Goal: Information Seeking & Learning: Learn about a topic

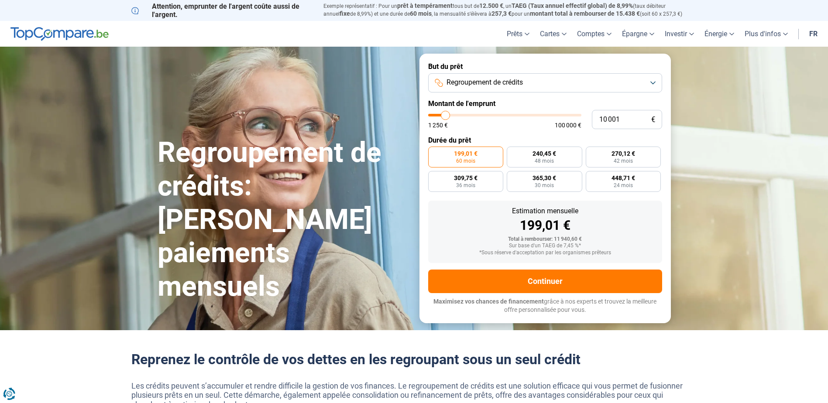
click at [470, 156] on span "199,01 €" at bounding box center [466, 154] width 24 height 6
click at [434, 152] on input "199,01 € 60 mois" at bounding box center [431, 150] width 6 height 6
type input "10 500"
type input "10500"
type input "11 000"
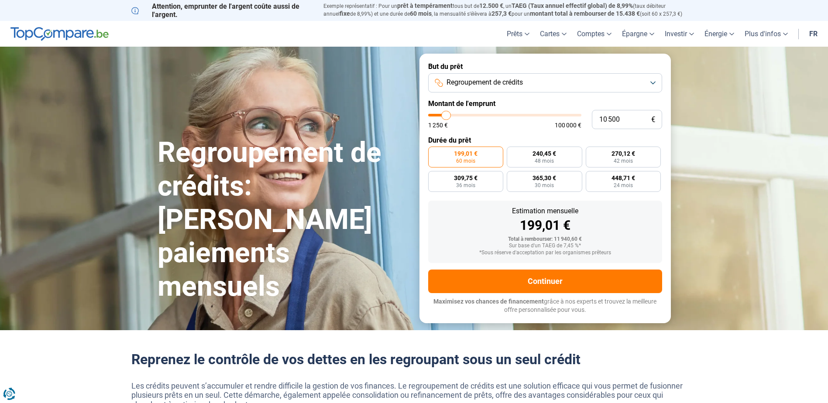
type input "11000"
type input "12 500"
type input "12500"
type input "12 750"
type input "12750"
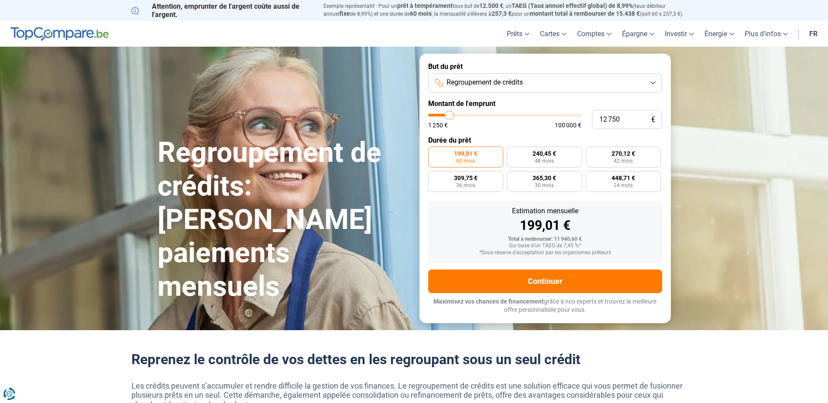
type input "13 500"
type input "13500"
type input "14 250"
type input "14250"
type input "15 000"
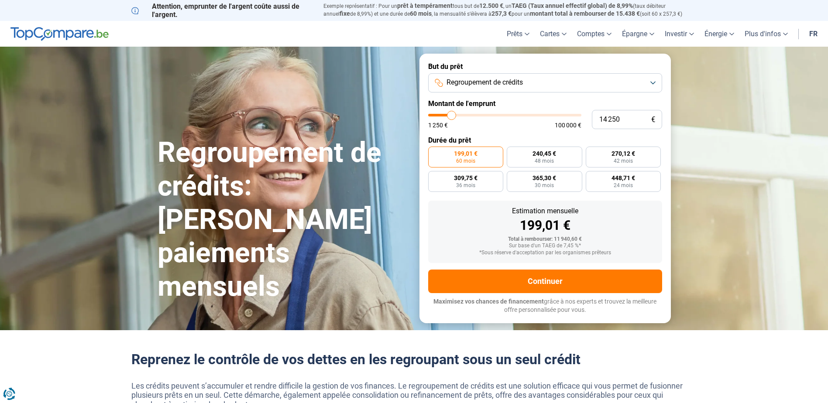
type input "15000"
type input "15 750"
type input "15750"
type input "17 000"
type input "17000"
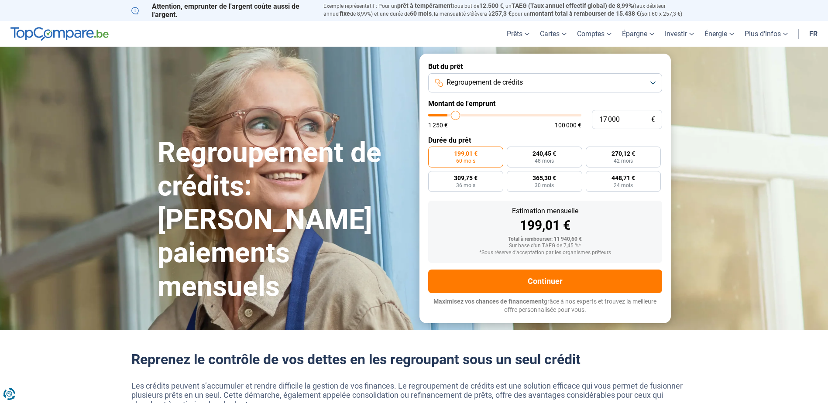
type input "18 500"
type input "18500"
type input "19 750"
type input "19750"
type input "20 750"
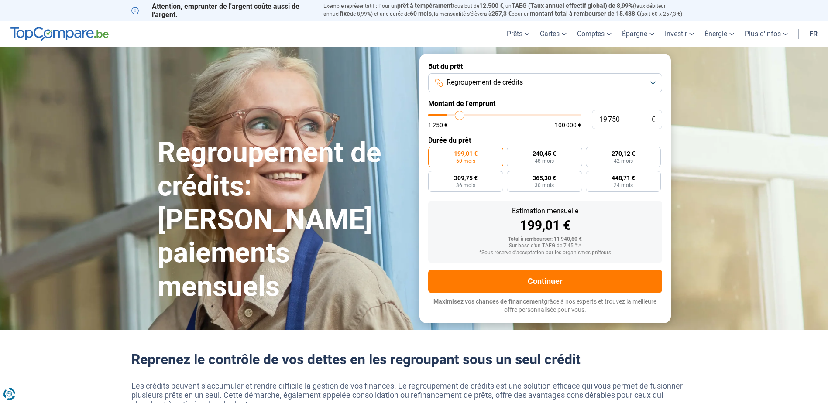
type input "20750"
type input "22 000"
type input "22000"
type input "22 750"
type input "22750"
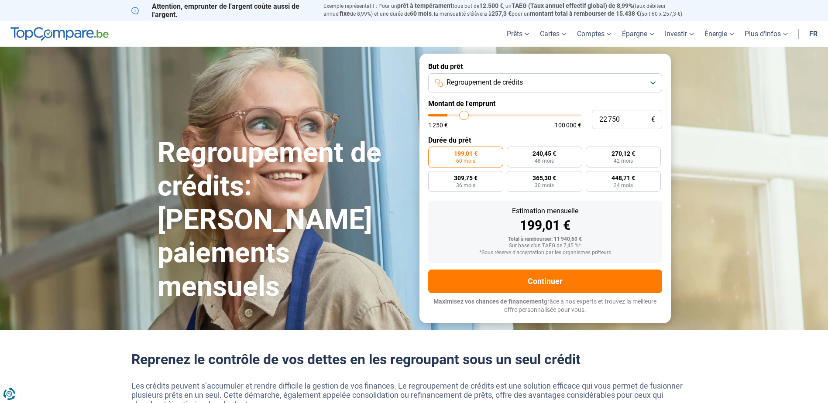
type input "23 250"
type input "23250"
type input "23 750"
type input "23750"
type input "24 250"
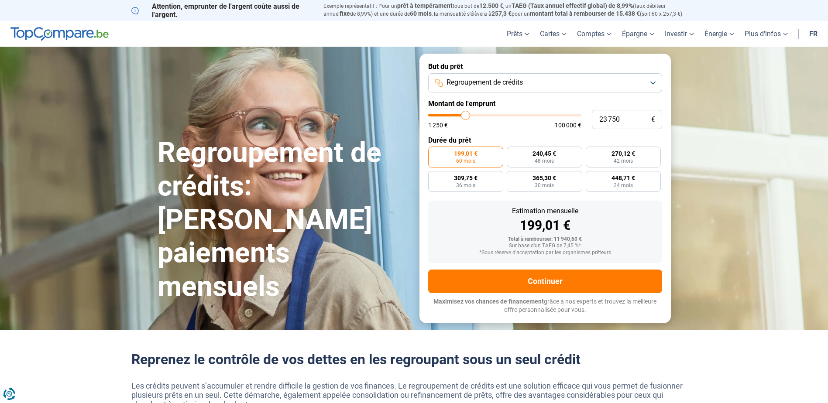
type input "24250"
type input "24 500"
type input "24500"
type input "24 750"
type input "24750"
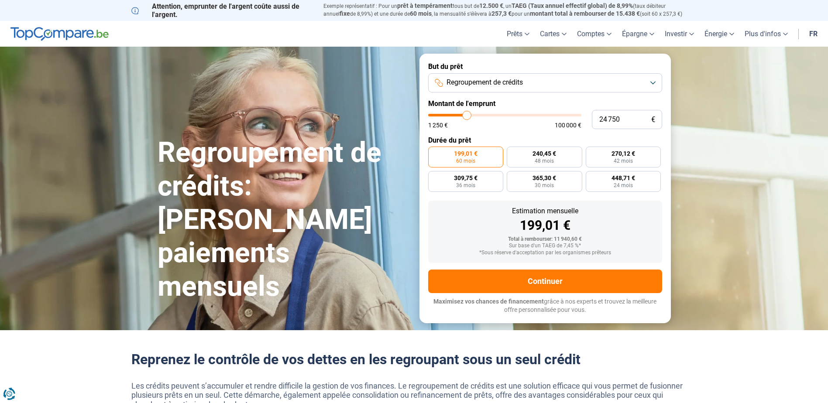
type input "24 250"
type input "24250"
type input "23 500"
type input "23500"
type input "23 000"
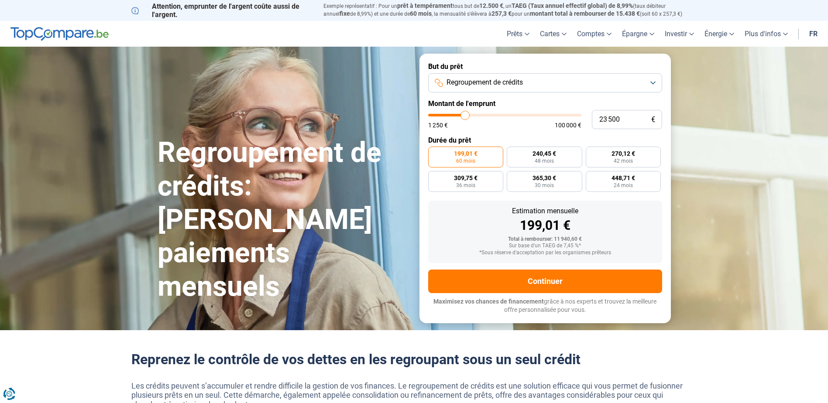
type input "23000"
type input "22 750"
type input "22750"
type input "22 250"
type input "22250"
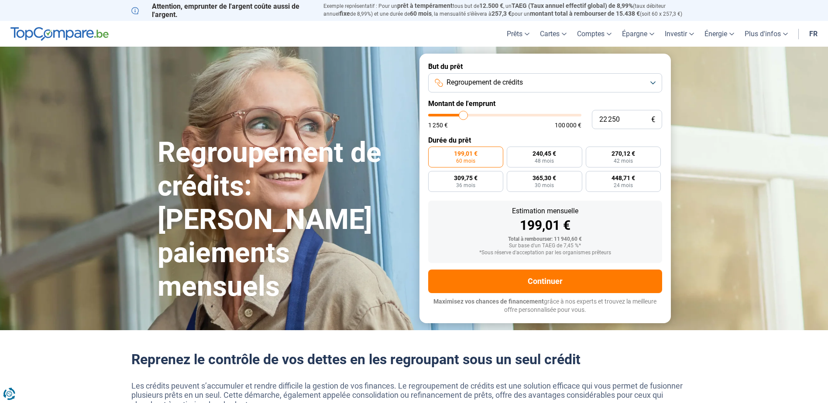
type input "22 000"
type input "22000"
type input "21 750"
type input "21750"
type input "21 500"
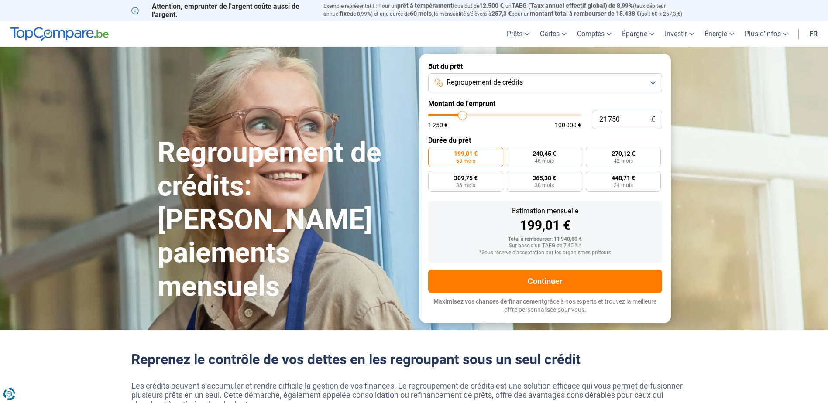
type input "21500"
type input "21 250"
type input "21250"
type input "20 750"
type input "20750"
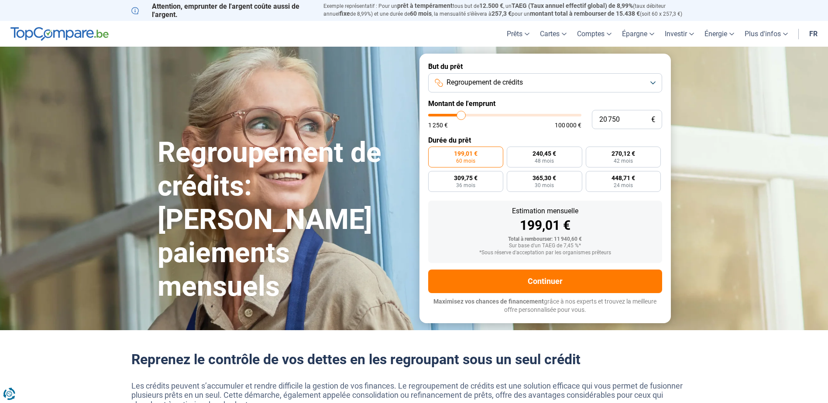
type input "20 500"
type input "20500"
type input "20 250"
type input "20250"
type input "20 000"
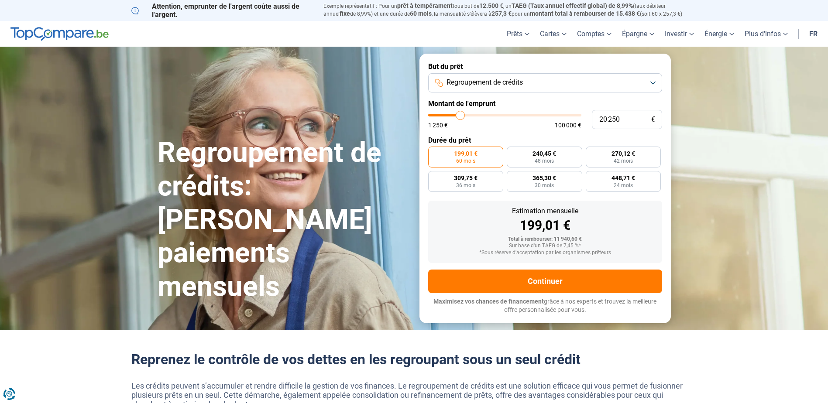
type input "20000"
type input "19 750"
type input "19750"
type input "20 000"
type input "20000"
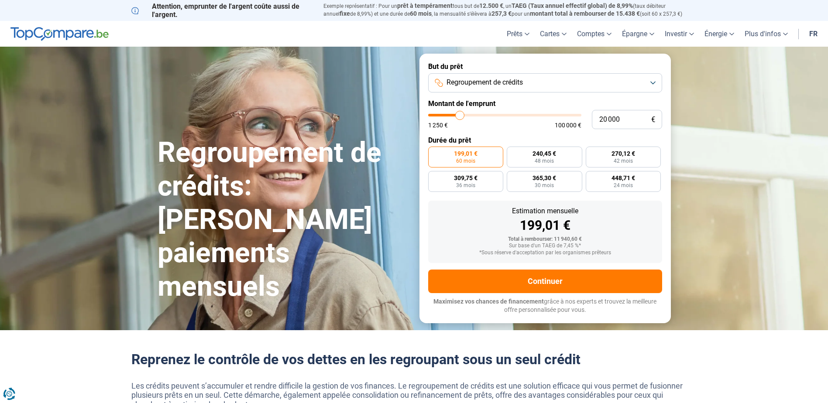
type input "20 250"
type input "20250"
type input "20 500"
type input "20500"
type input "20 250"
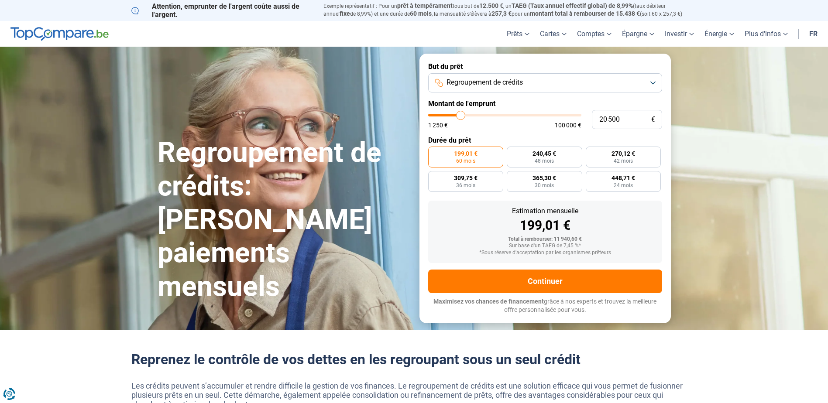
type input "20250"
type input "20 000"
type input "20000"
type input "19 750"
type input "19750"
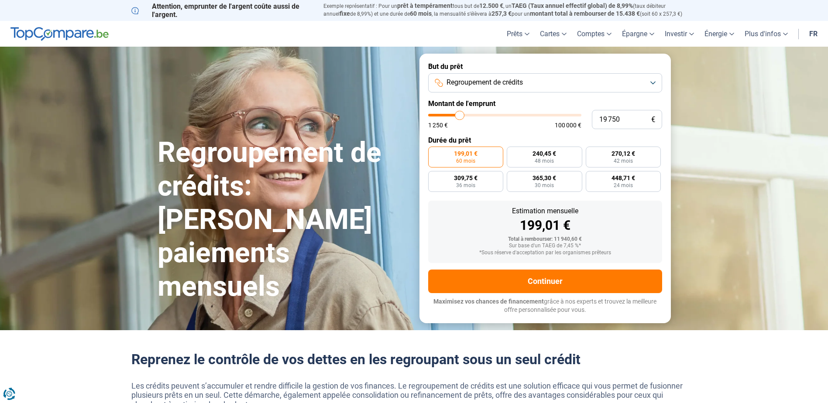
type input "20 000"
drag, startPoint x: 445, startPoint y: 117, endPoint x: 460, endPoint y: 117, distance: 14.8
type input "20000"
click at [460, 117] on input "range" at bounding box center [504, 115] width 153 height 3
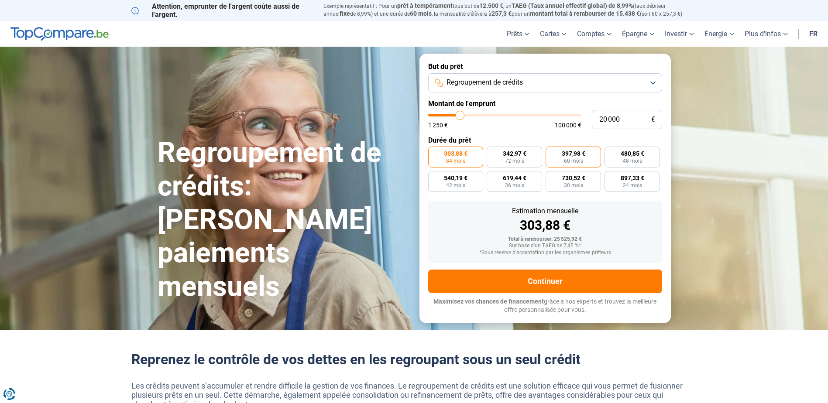
click at [574, 157] on label "397,98 € 60 mois" at bounding box center [572, 157] width 55 height 21
click at [551, 152] on input "397,98 € 60 mois" at bounding box center [548, 150] width 6 height 6
radio input "true"
